Goal: Information Seeking & Learning: Learn about a topic

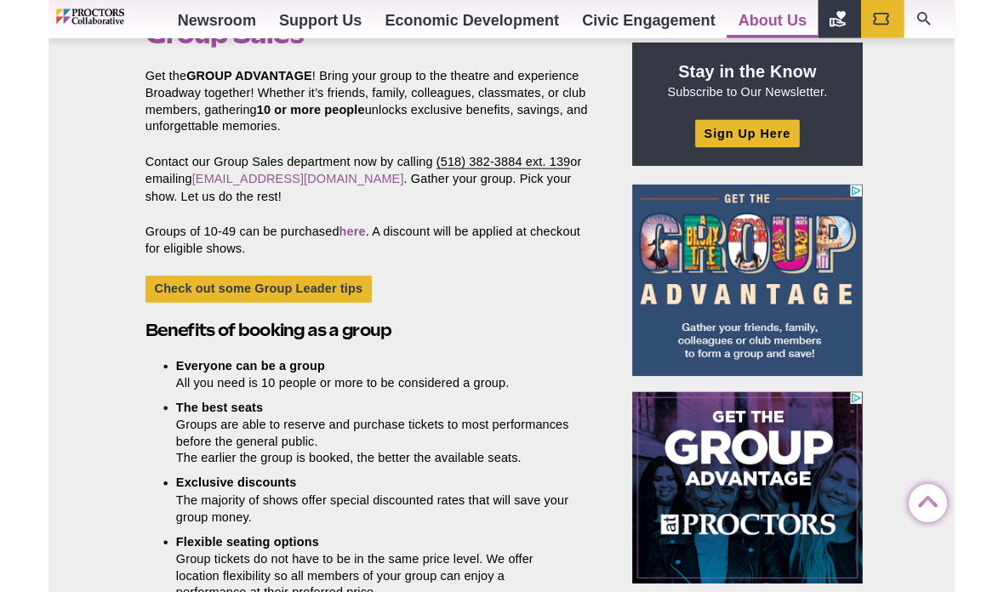
scroll to position [558, 0]
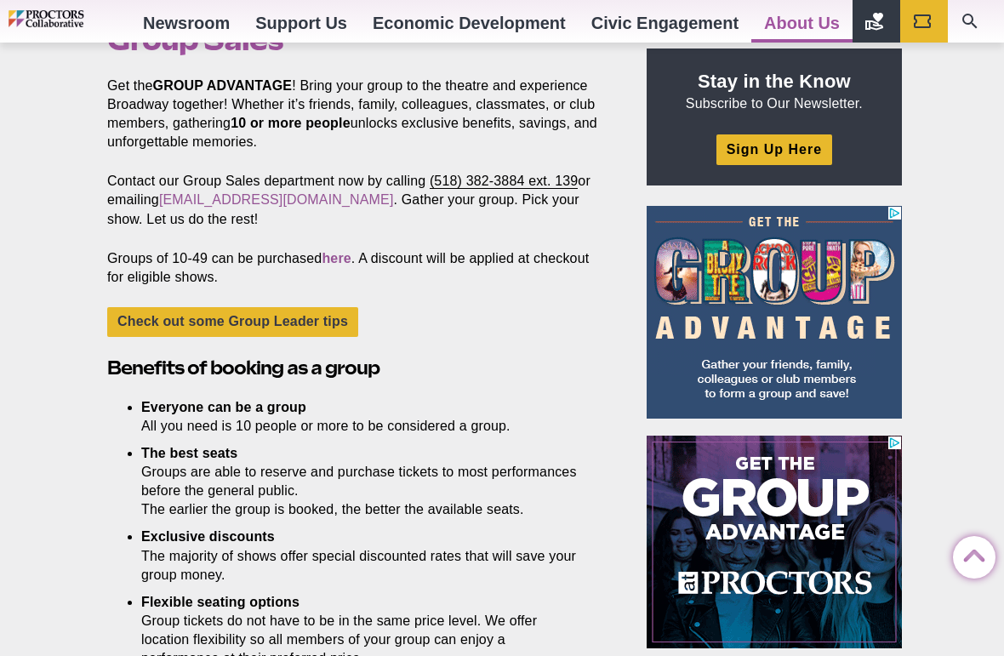
click at [345, 252] on link "here" at bounding box center [336, 258] width 29 height 14
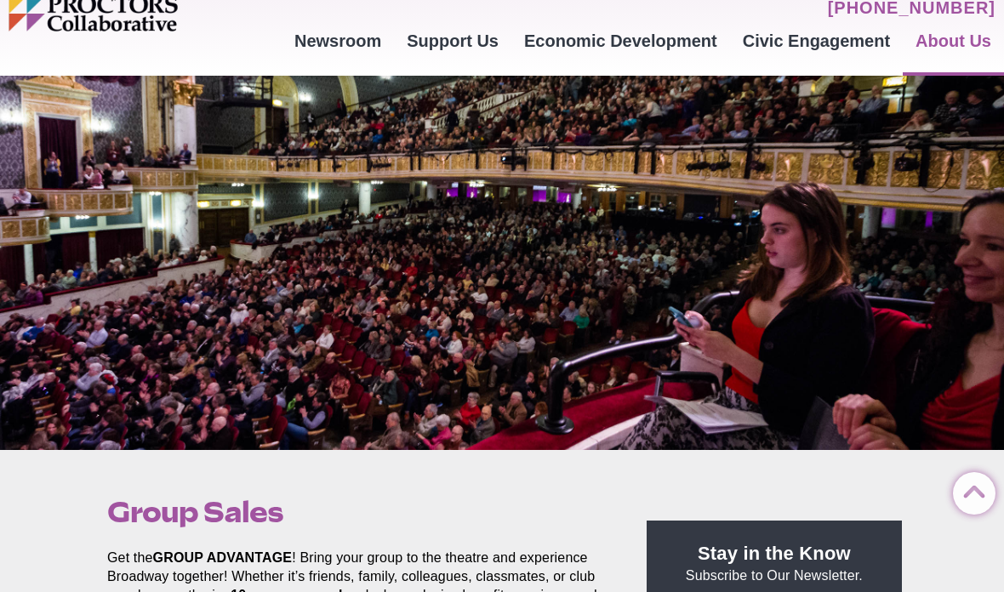
scroll to position [0, 0]
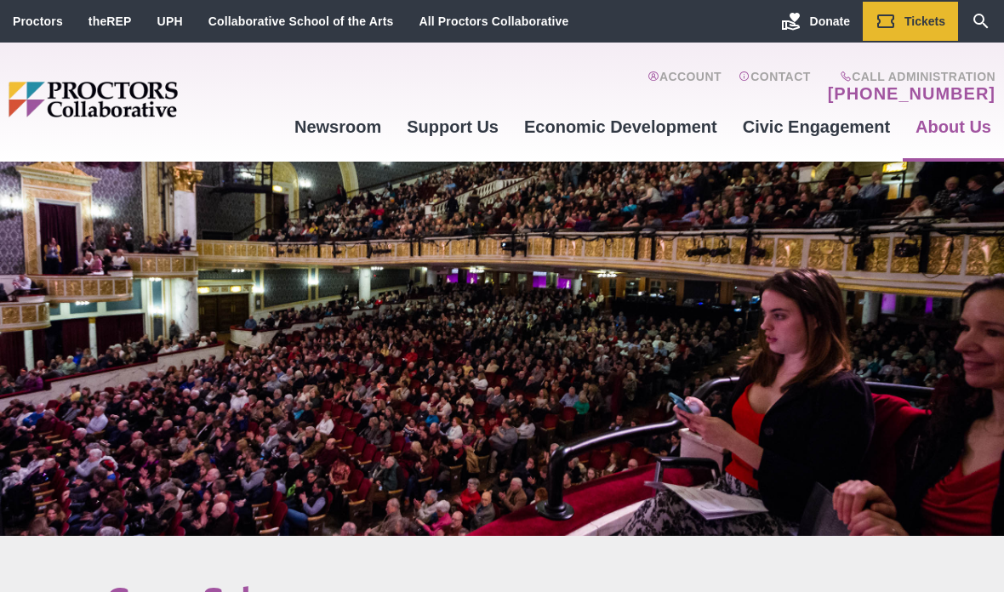
click at [118, 9] on li "theREP" at bounding box center [110, 21] width 69 height 39
click at [672, 180] on link "Newsroom" at bounding box center [770, 192] width 248 height 29
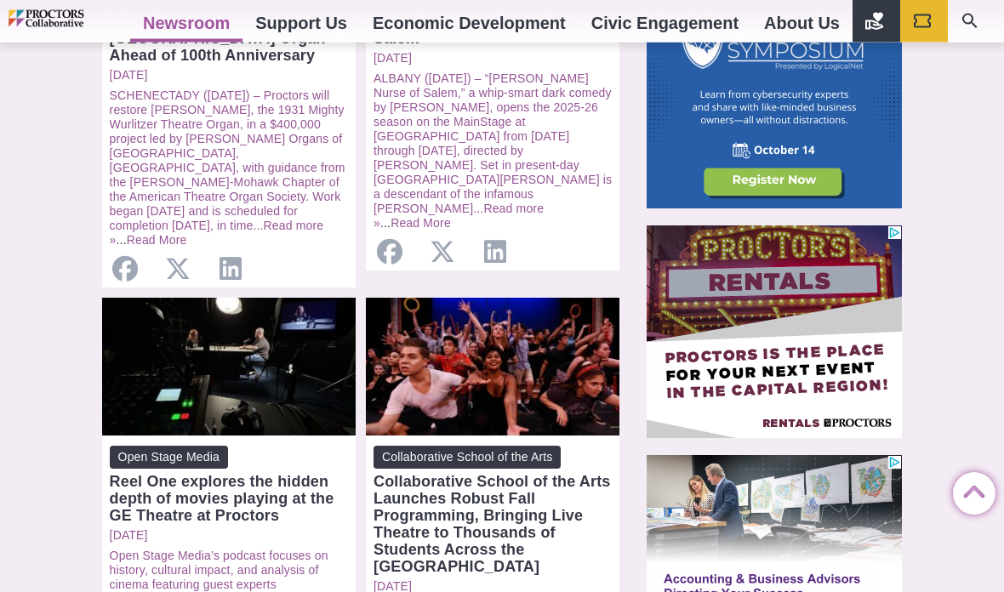
scroll to position [1097, 0]
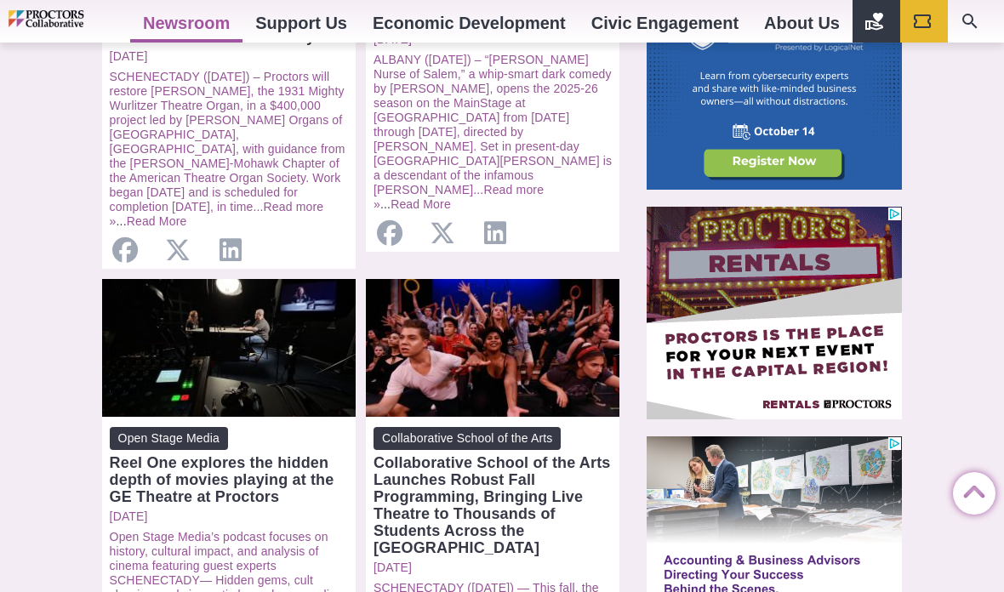
click at [913, 539] on div "Newsroom Posted [DATE] by Proctors Web Team Open: Literature Meets Music: SSSO …" at bounding box center [502, 509] width 1004 height 2143
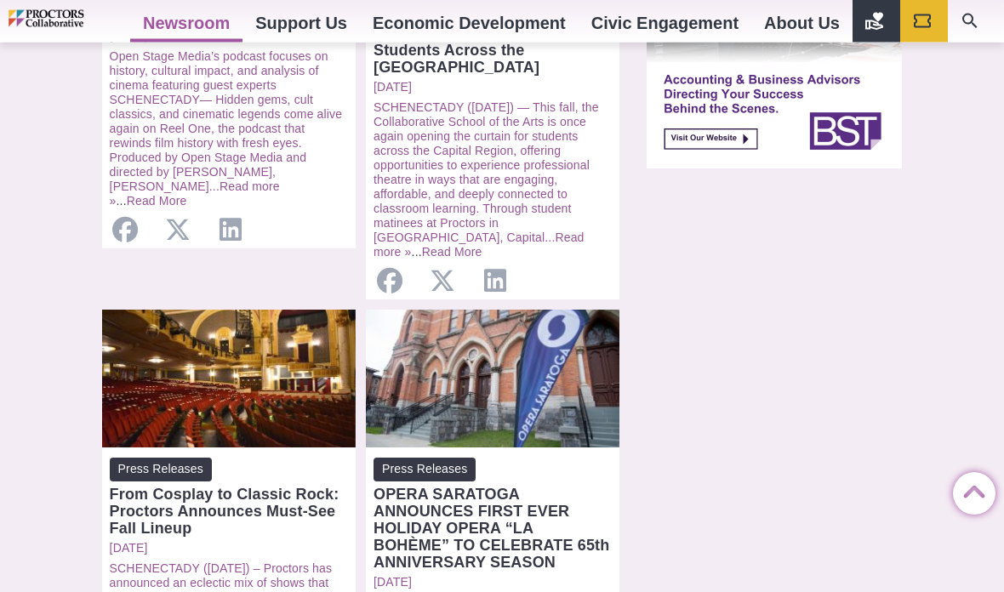
scroll to position [1581, 0]
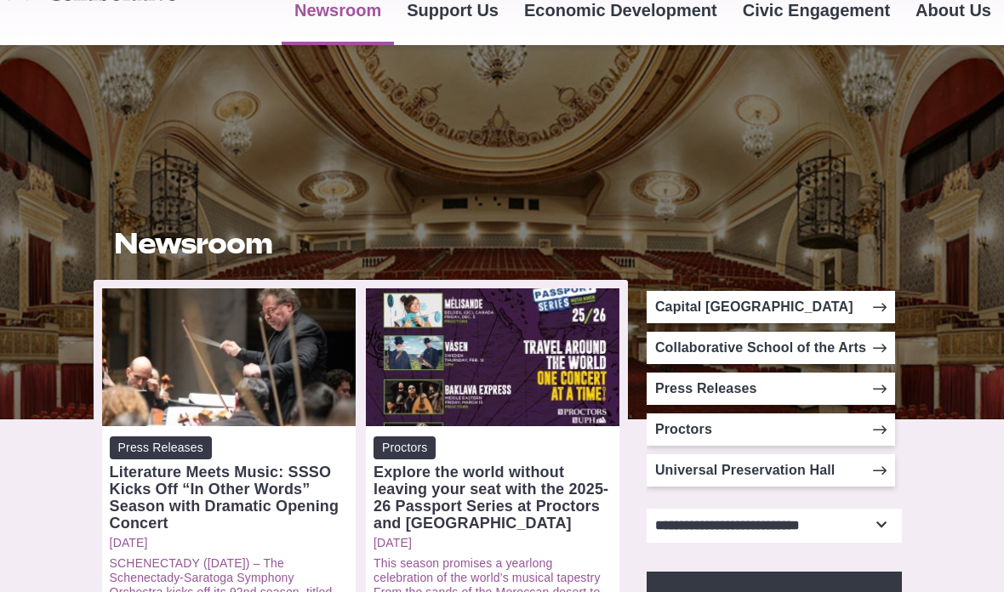
scroll to position [118, 0]
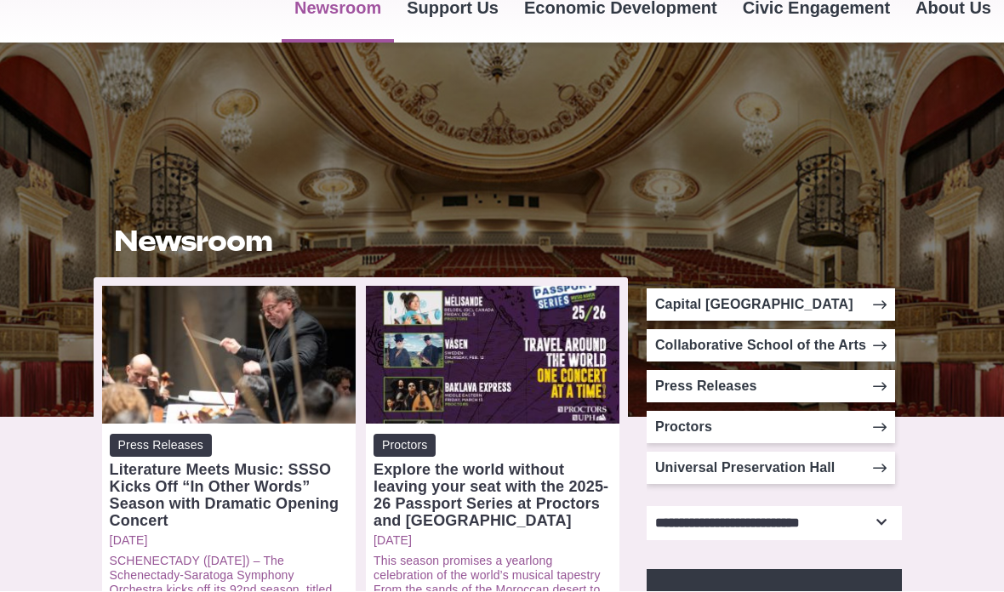
click at [751, 373] on link "Press Releases" at bounding box center [771, 387] width 248 height 32
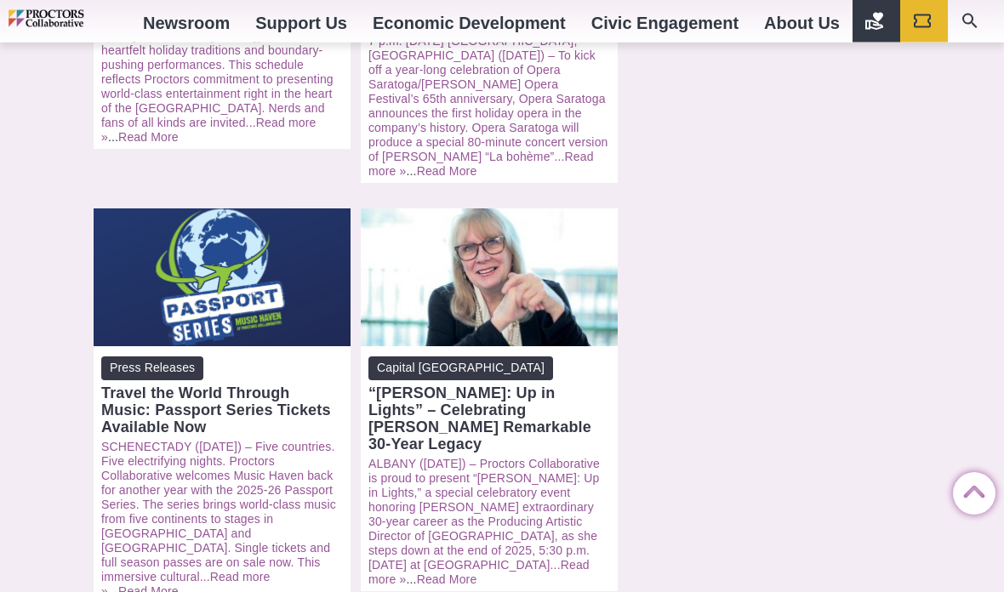
scroll to position [1450, 0]
click at [182, 385] on div "Travel the World Through Music: Passport Series Tickets Available Now" at bounding box center [222, 410] width 242 height 51
